Goal: Navigation & Orientation: Find specific page/section

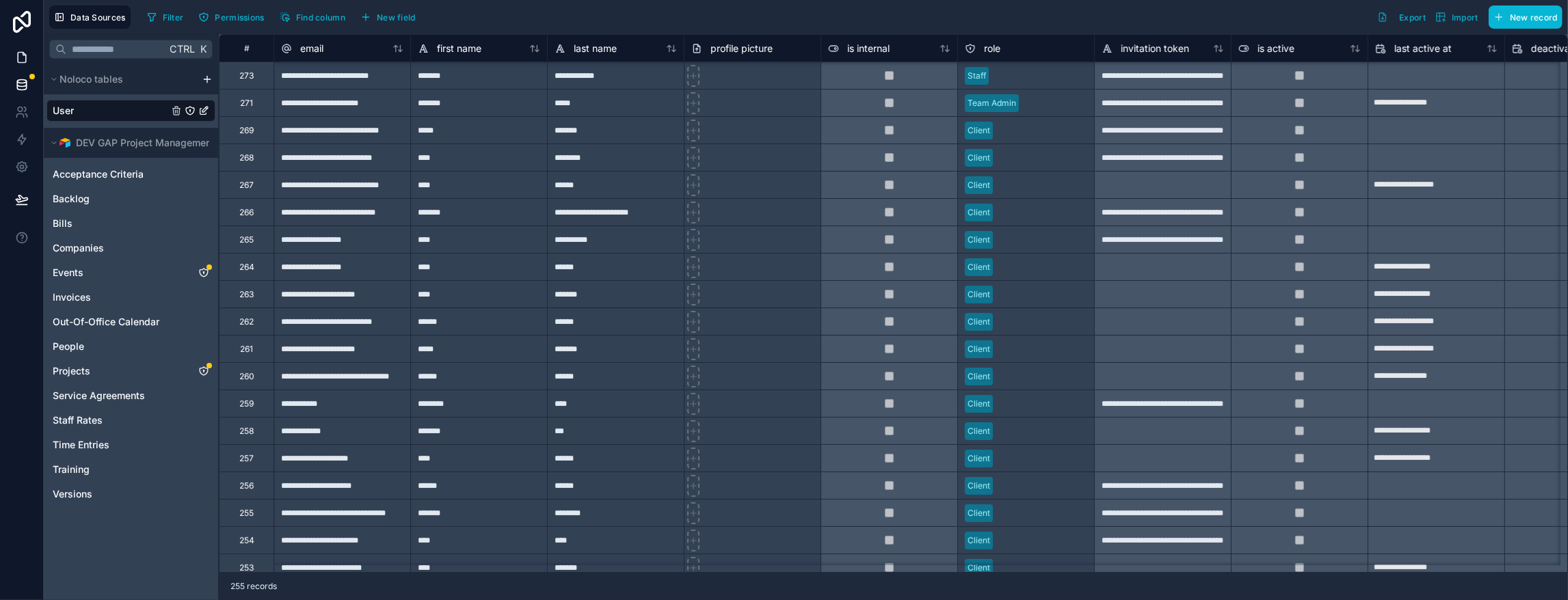
scroll to position [137, 0]
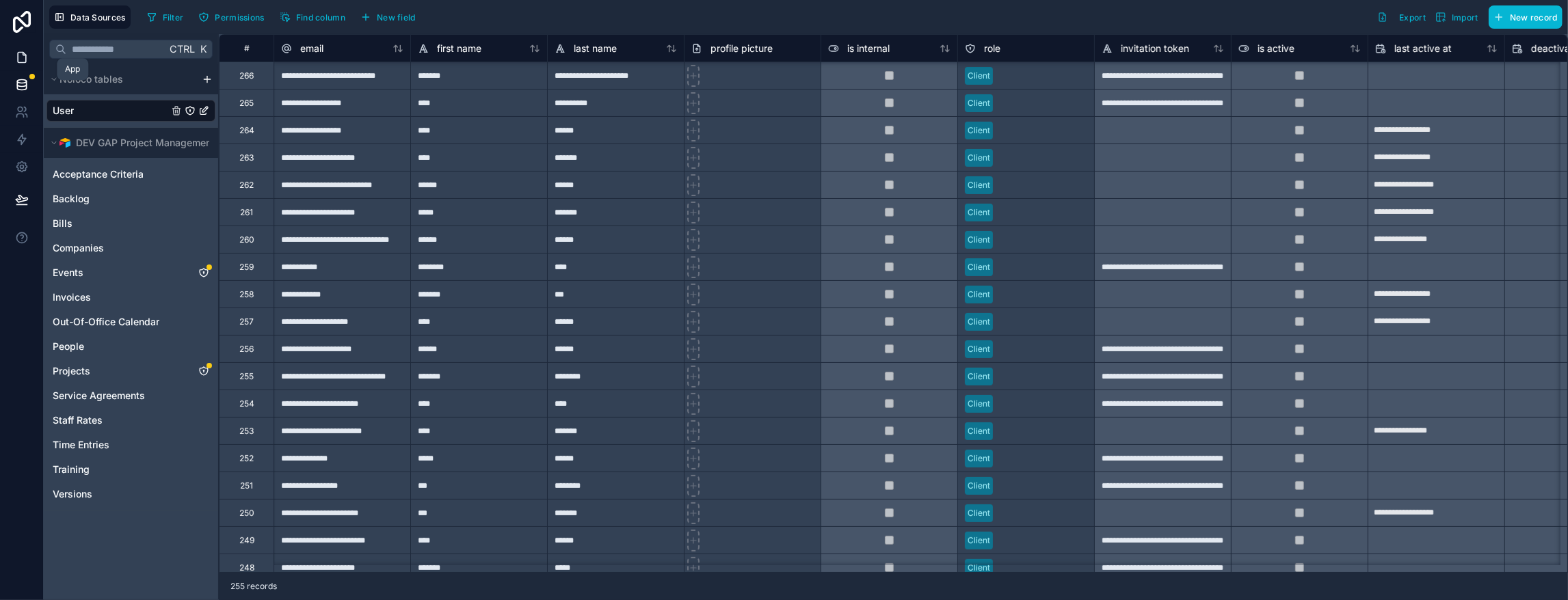
click at [29, 64] on icon at bounding box center [22, 57] width 14 height 14
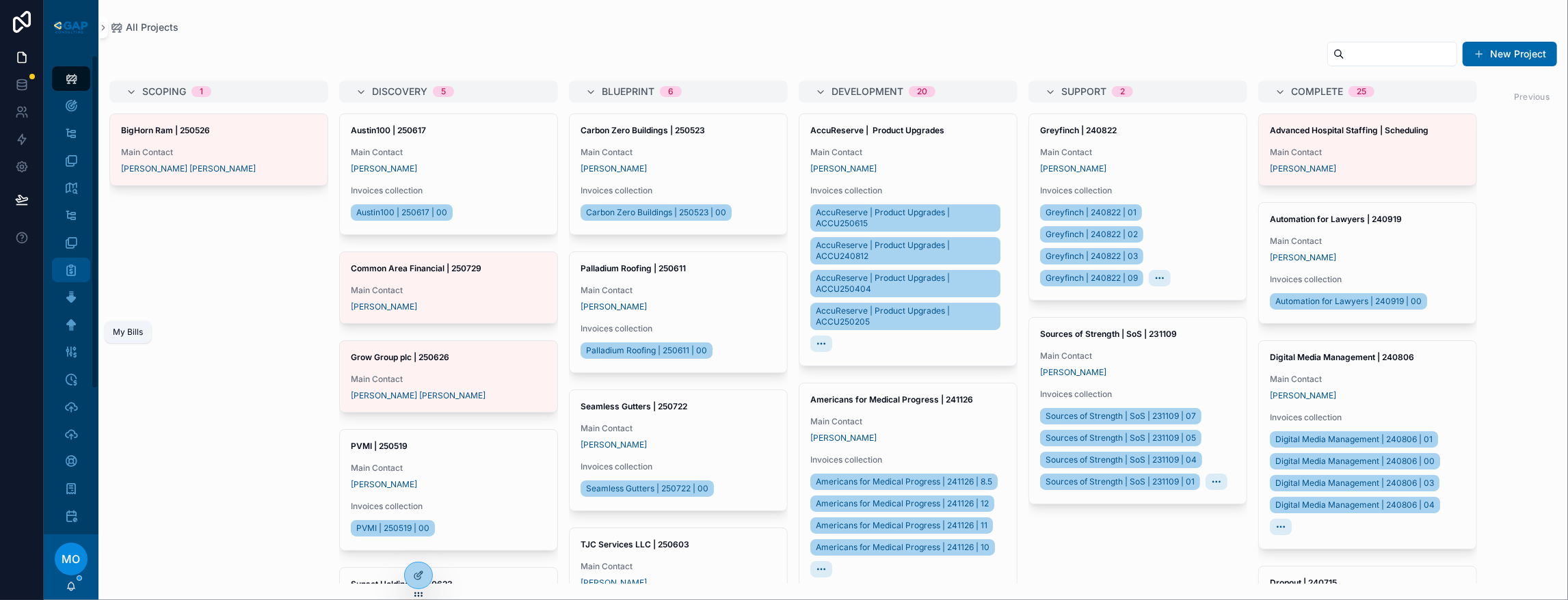
click at [78, 277] on icon "scrollable content" at bounding box center [71, 270] width 14 height 14
